Goal: Task Accomplishment & Management: Use online tool/utility

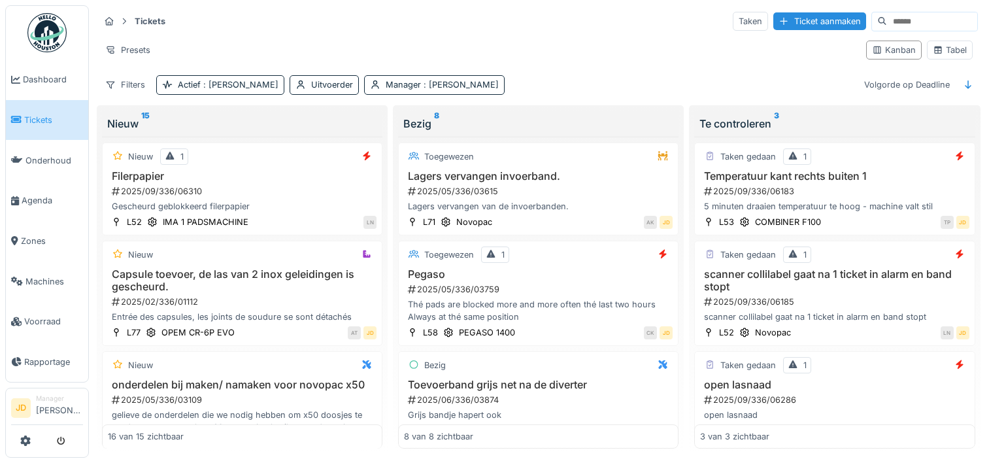
scroll to position [10, 0]
click at [773, 15] on div "Ticket aanmaken" at bounding box center [819, 20] width 93 height 18
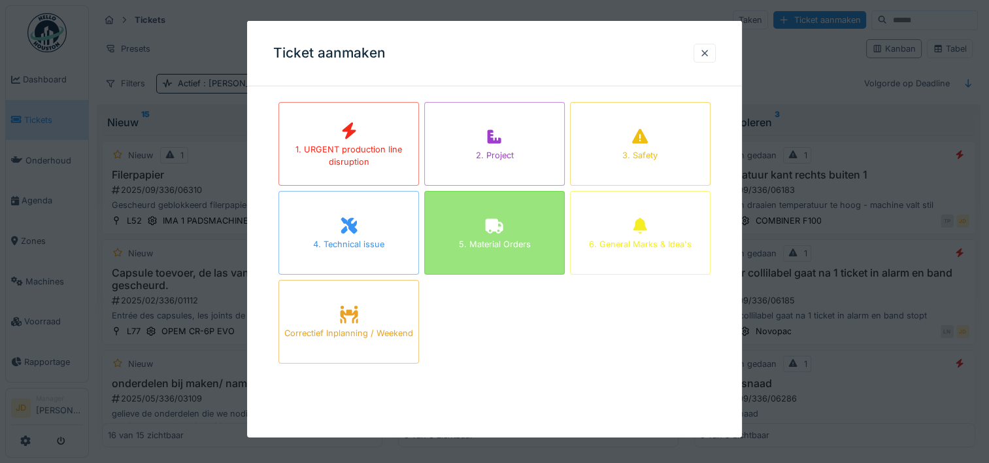
click at [508, 234] on div "5. Material Orders" at bounding box center [494, 233] width 141 height 84
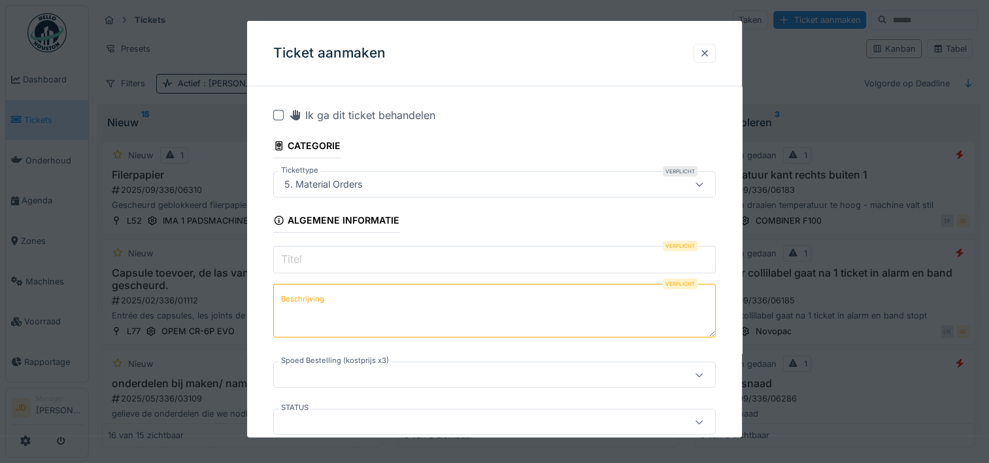
click at [704, 52] on div at bounding box center [705, 53] width 22 height 19
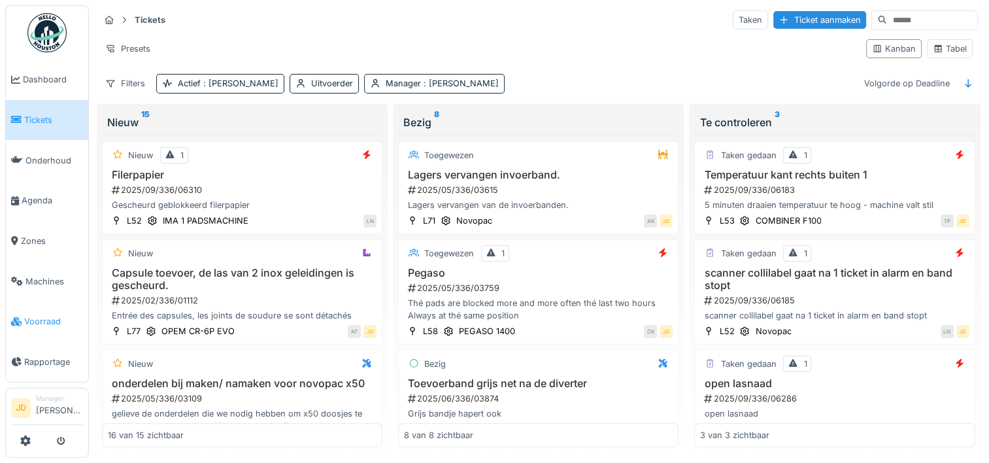
click at [29, 315] on span "Voorraad" at bounding box center [53, 321] width 59 height 12
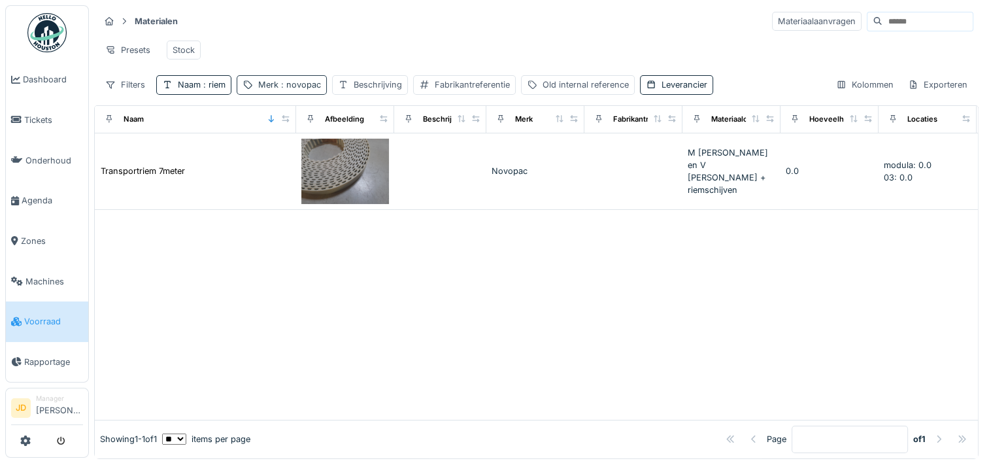
click at [286, 89] on span ": novopac" at bounding box center [300, 85] width 42 height 10
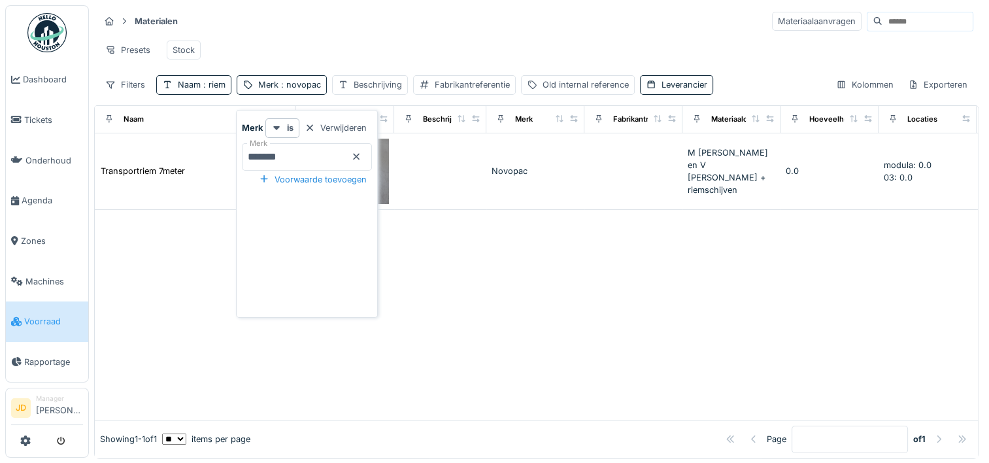
click at [360, 156] on icon at bounding box center [356, 156] width 7 height 7
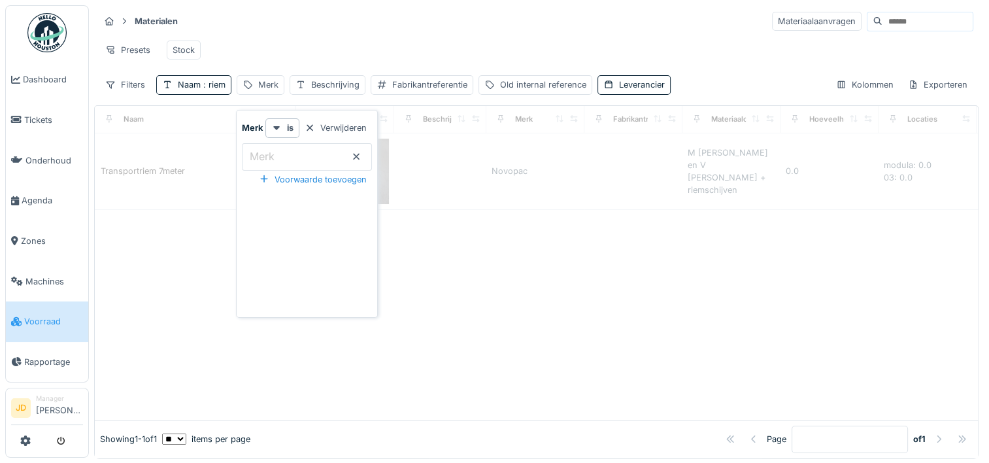
click at [340, 158] on input "Merk" at bounding box center [307, 156] width 130 height 27
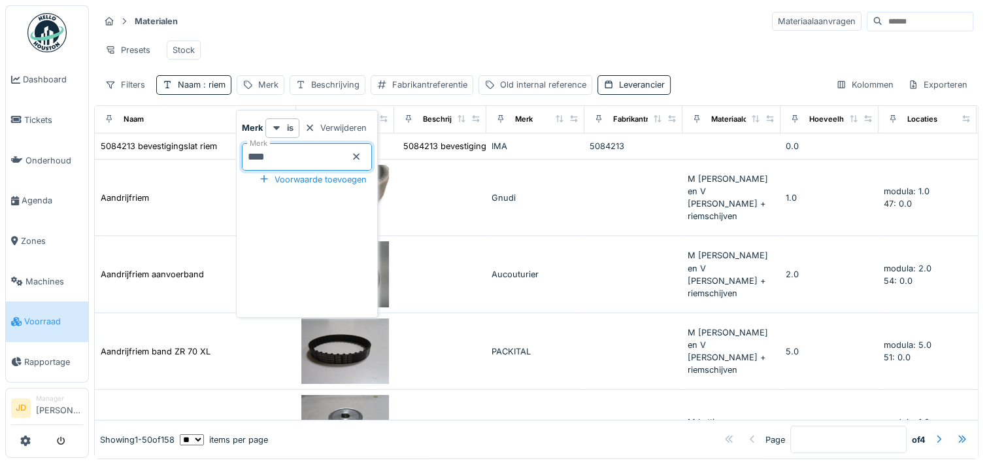
type input "*****"
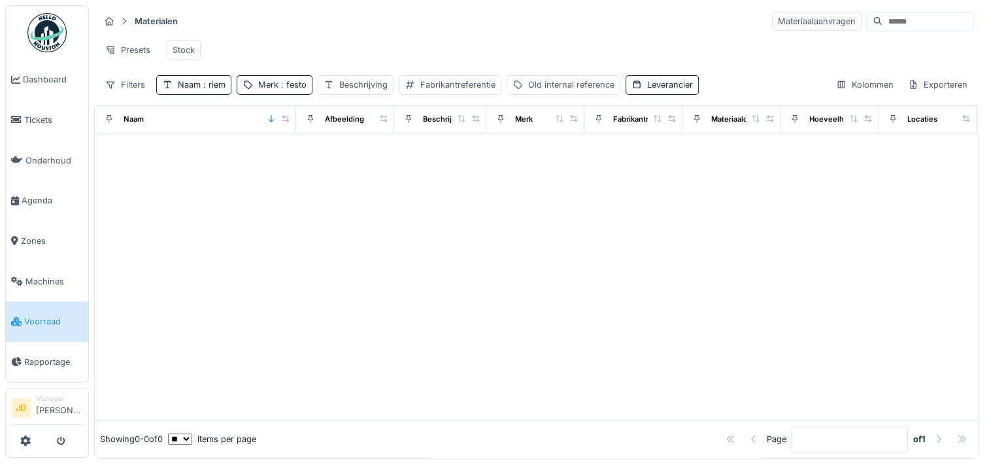
click at [371, 31] on div "Materialen Materiaalaanvragen" at bounding box center [536, 21] width 874 height 22
click at [193, 91] on div "Naam : riem" at bounding box center [202, 84] width 48 height 12
click at [284, 156] on icon at bounding box center [279, 156] width 10 height 8
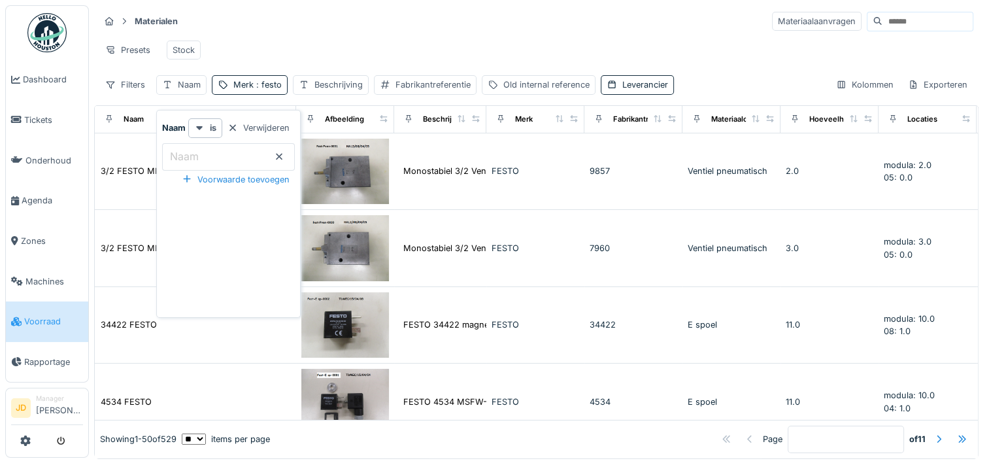
click at [254, 152] on input "Naam" at bounding box center [228, 156] width 133 height 27
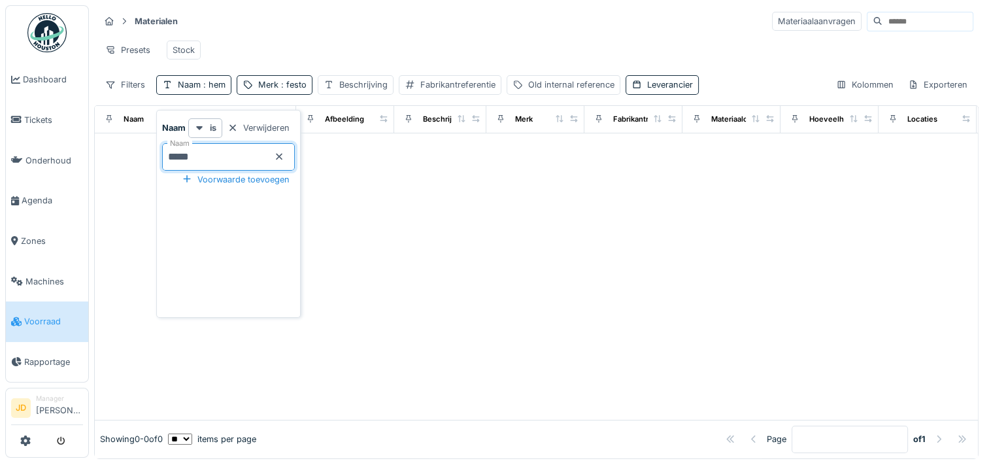
type input "******"
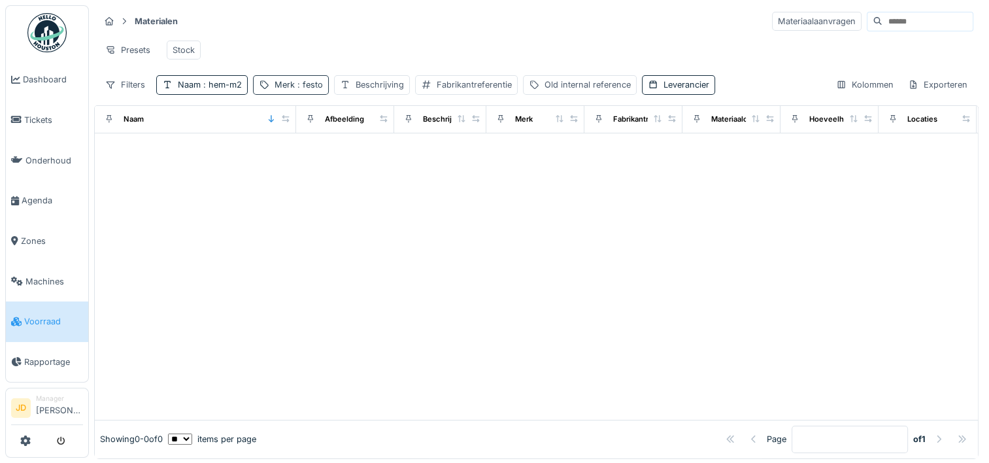
click at [314, 90] on span ": festo" at bounding box center [309, 85] width 28 height 10
click at [378, 158] on icon at bounding box center [372, 156] width 10 height 8
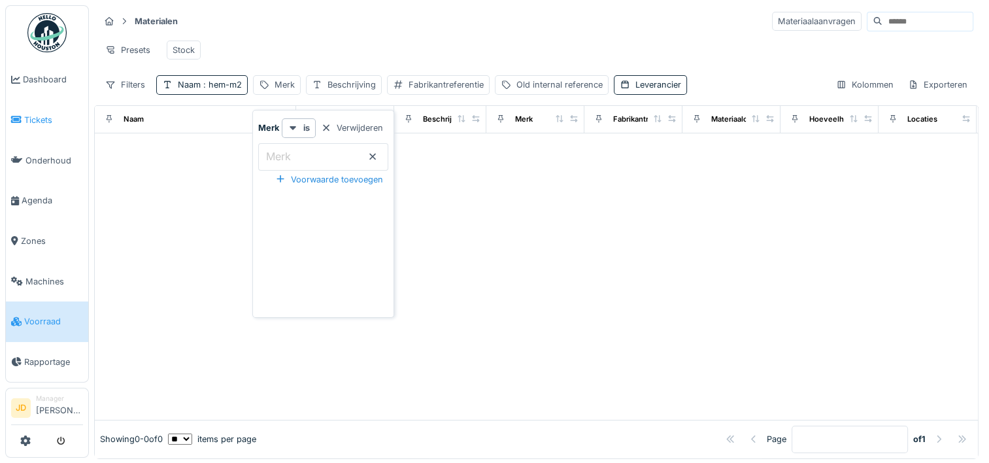
click at [56, 114] on span "Tickets" at bounding box center [53, 120] width 59 height 12
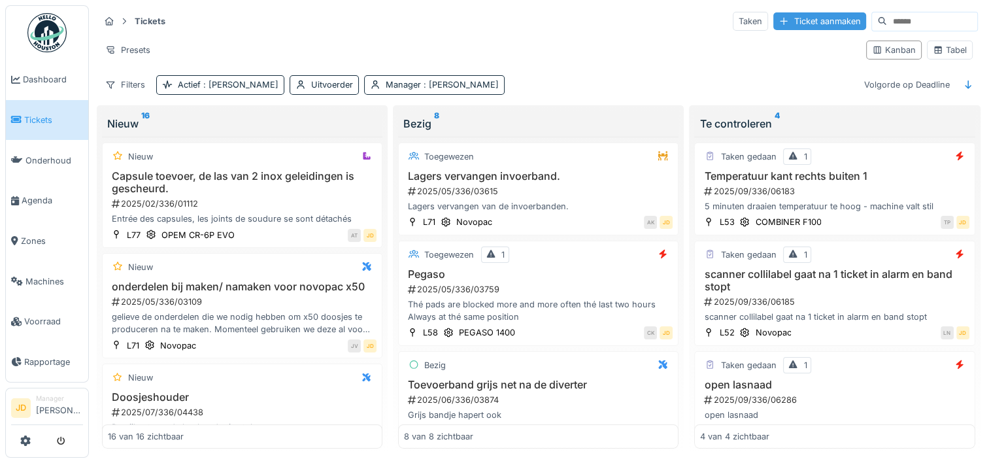
click at [802, 19] on div "Ticket aanmaken" at bounding box center [819, 21] width 93 height 18
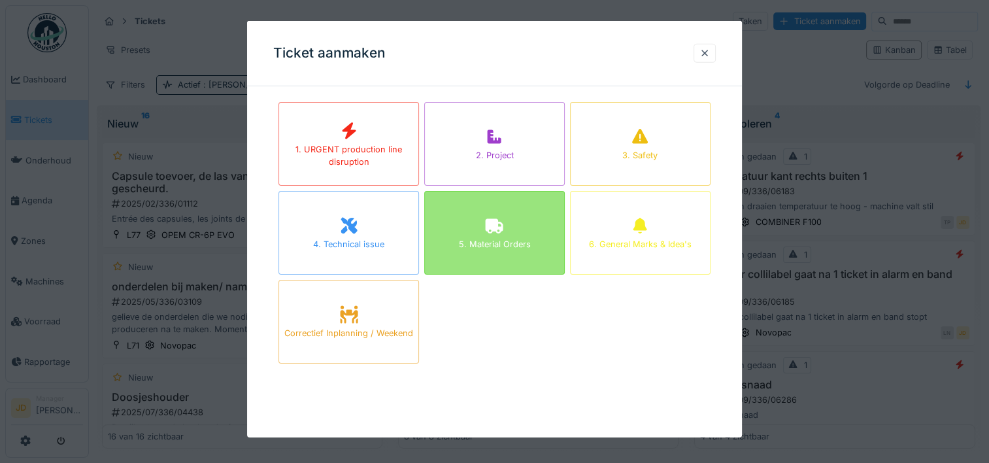
click at [509, 214] on div "5. Material Orders" at bounding box center [494, 233] width 141 height 84
